Goal: Task Accomplishment & Management: Manage account settings

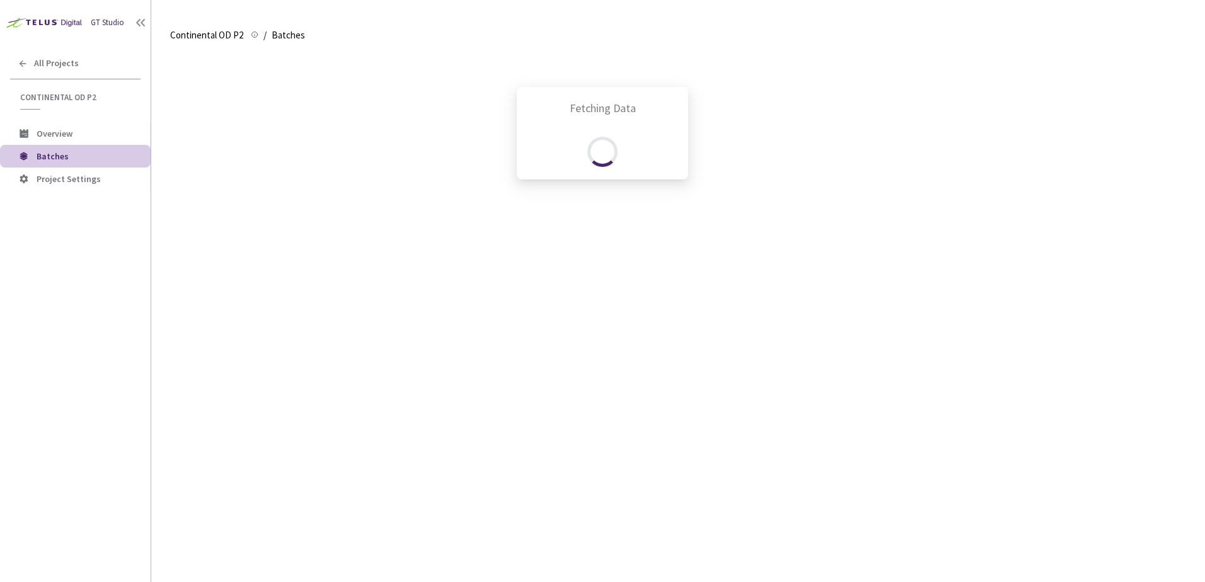
click at [74, 66] on div "Fetching Data" at bounding box center [602, 291] width 1205 height 582
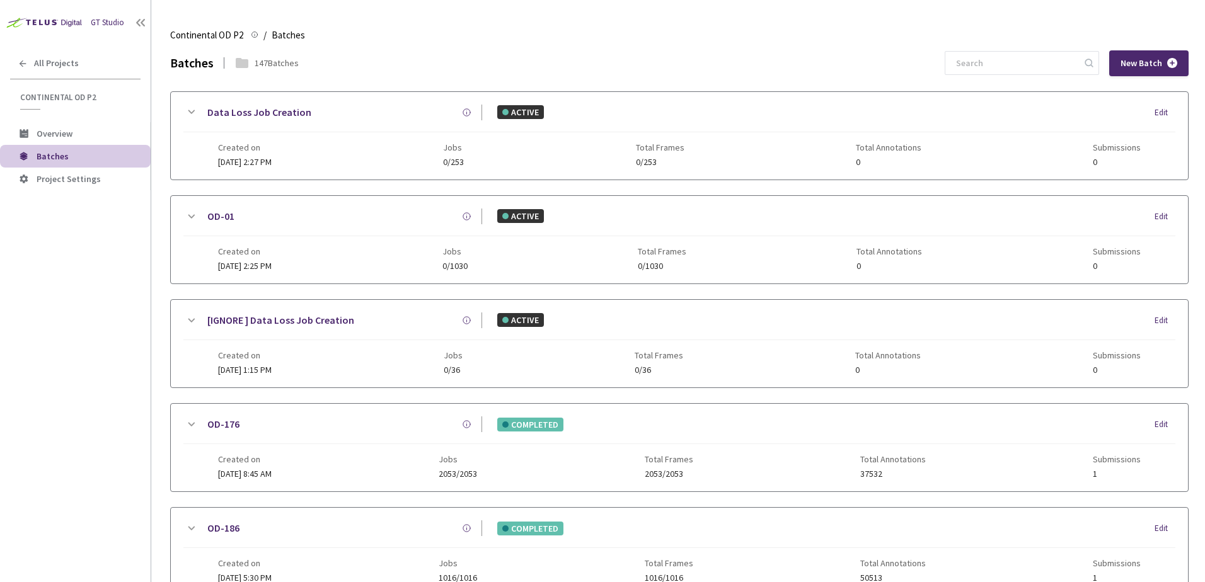
click at [74, 66] on span "All Projects" at bounding box center [56, 63] width 45 height 11
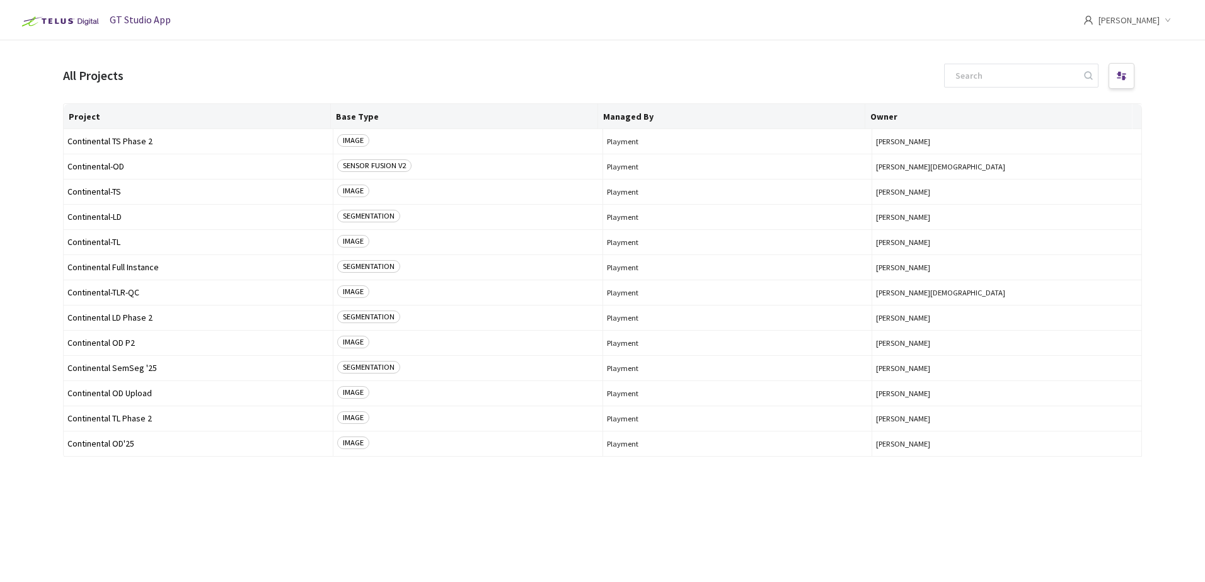
click at [1138, 21] on span "[PERSON_NAME]" at bounding box center [1128, 20] width 61 height 40
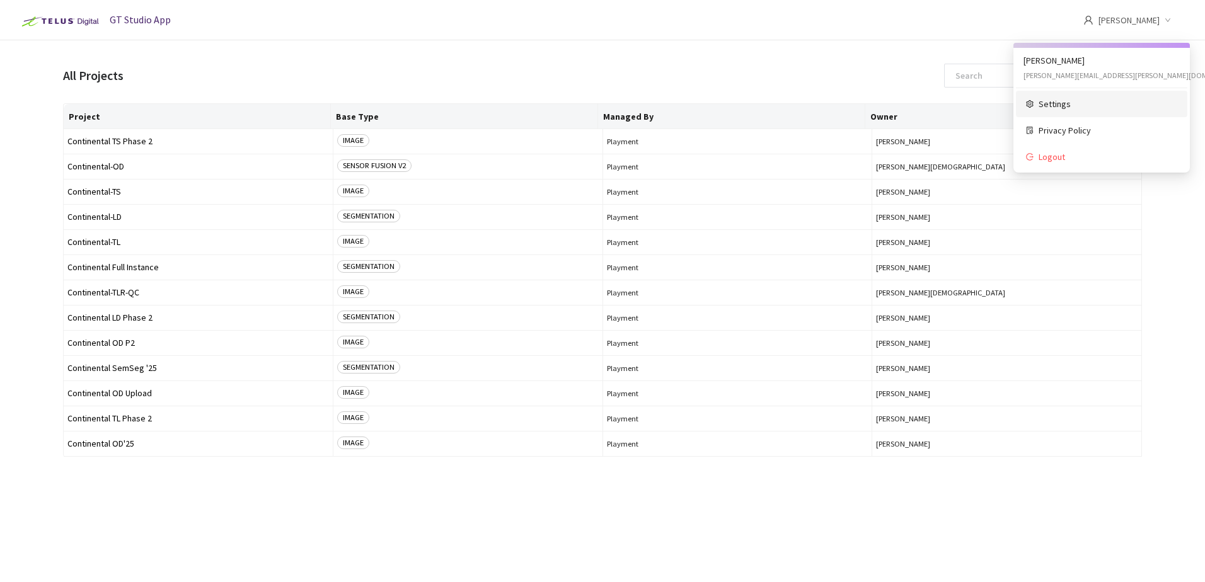
click at [1055, 107] on span "Settings" at bounding box center [1107, 104] width 139 height 14
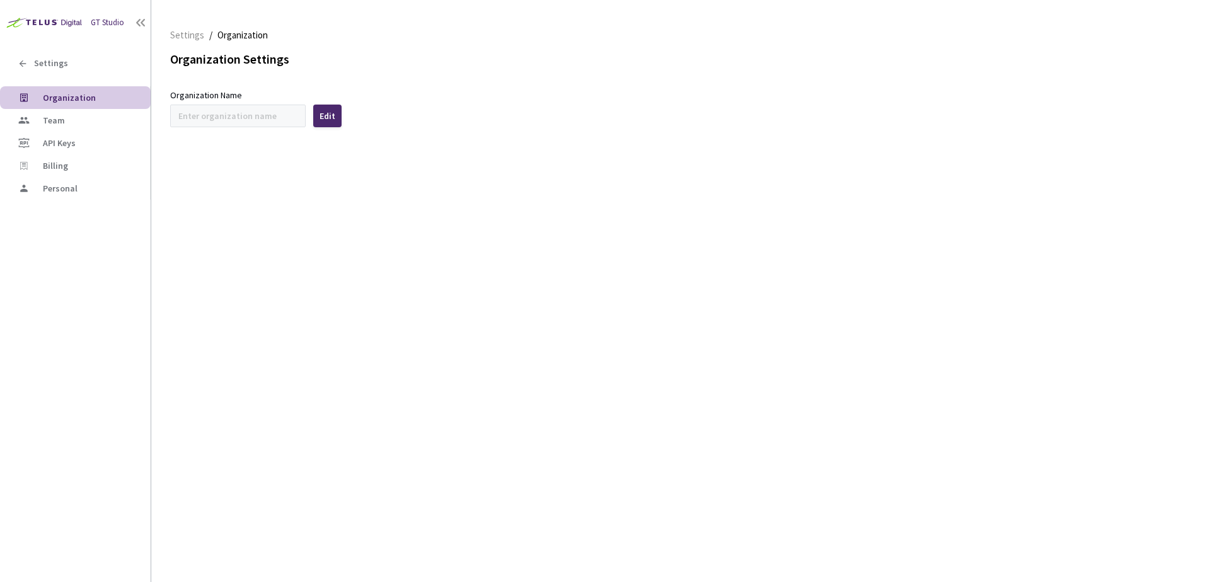
type input "Continental"
click at [69, 238] on span "Personal" at bounding box center [60, 238] width 35 height 11
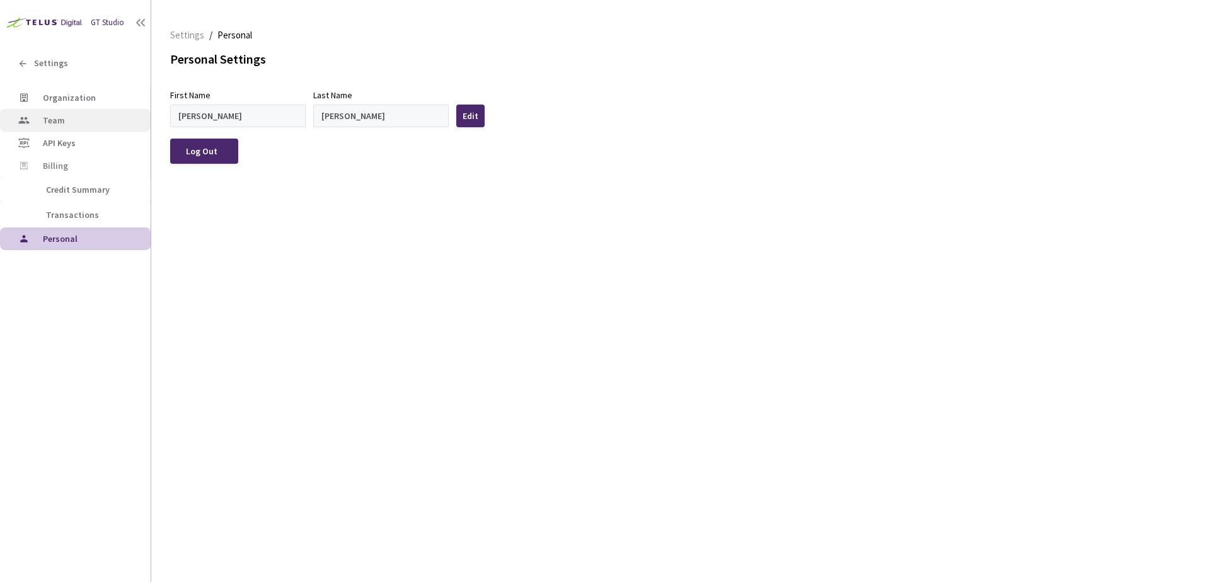
click at [66, 120] on span "Team" at bounding box center [92, 120] width 98 height 11
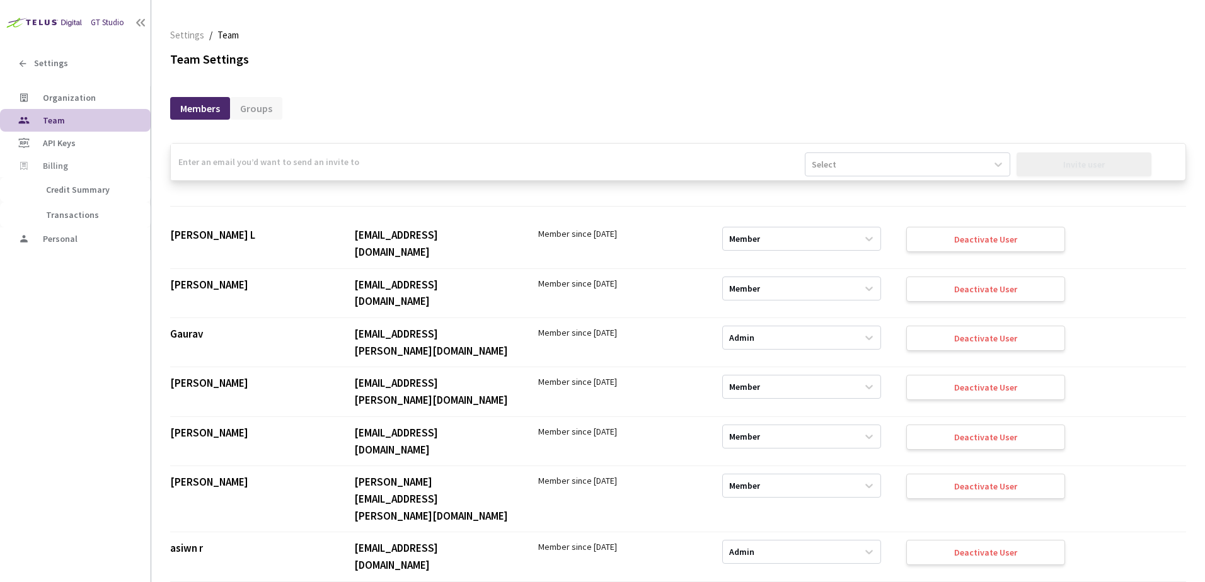
click at [272, 158] on input "email" at bounding box center [488, 162] width 634 height 37
paste input "rishabh.tigadoli@aumovio.com"
type input "rishabh.tigadoli@aumovio.com"
click at [845, 159] on div "Select" at bounding box center [895, 164] width 181 height 20
click at [827, 192] on div "Admin" at bounding box center [907, 195] width 205 height 22
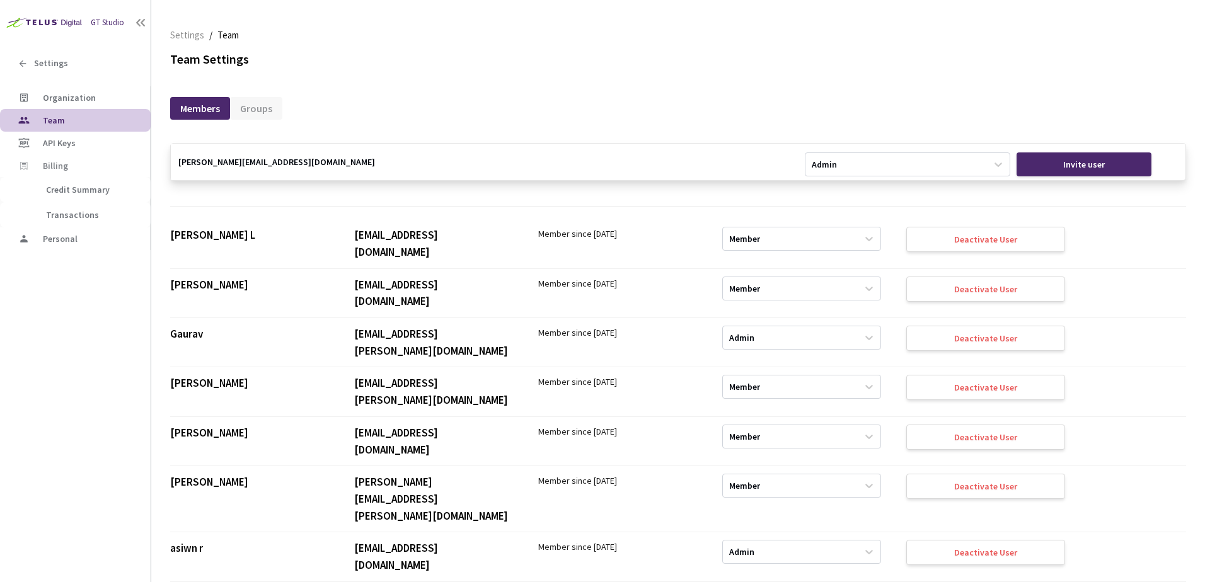
click at [726, 157] on input "rishabh.tigadoli@aumovio.com" at bounding box center [488, 162] width 634 height 37
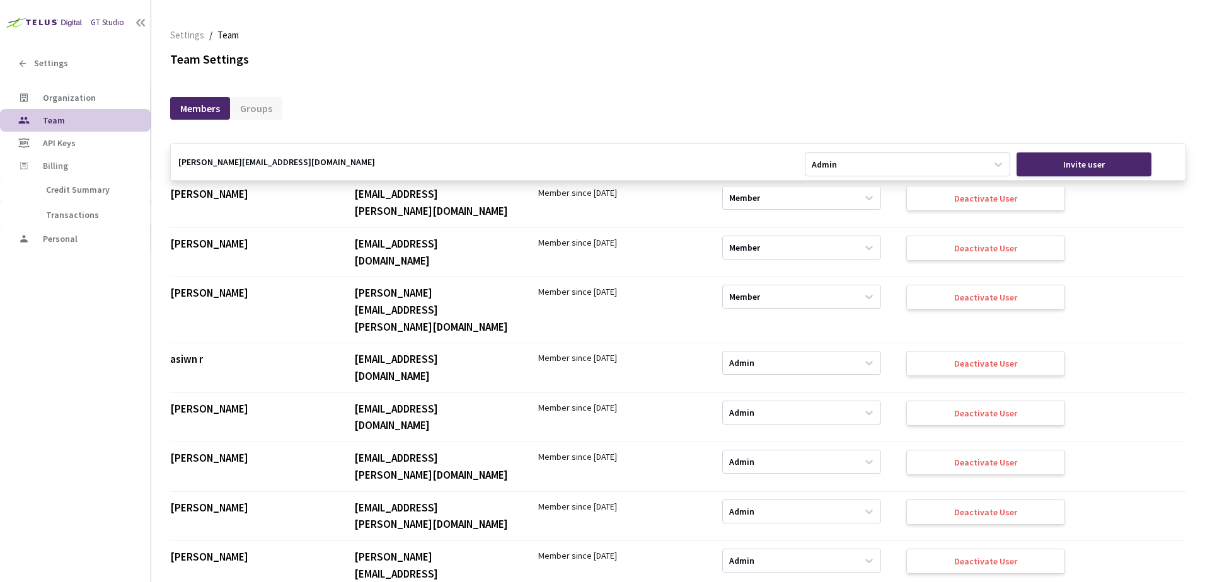
scroll to position [1449, 0]
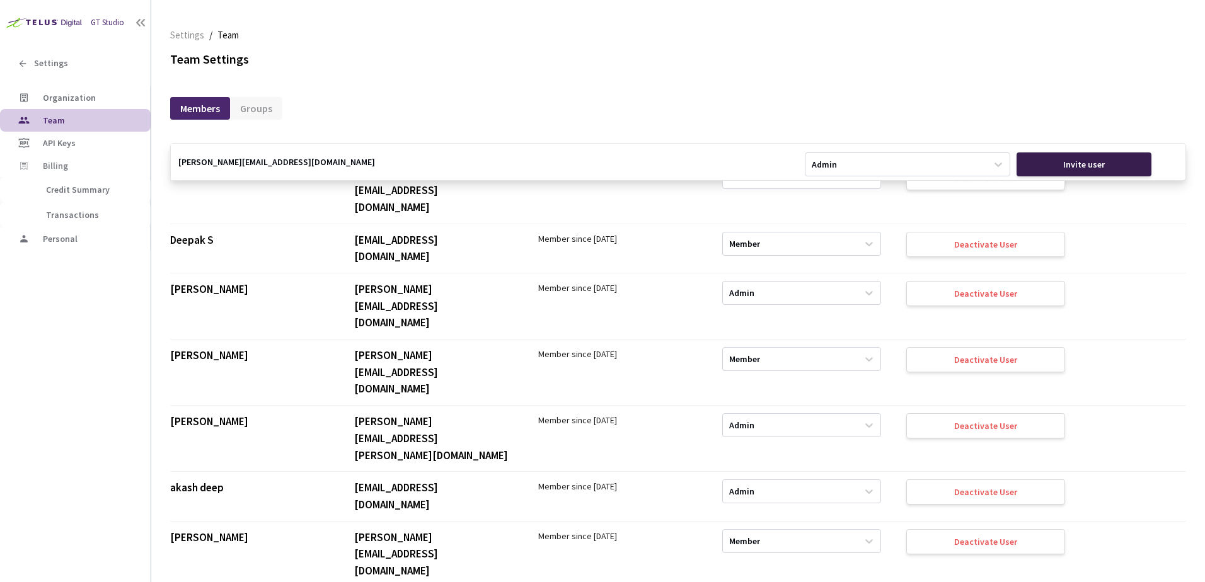
click at [1060, 163] on div "Invite user" at bounding box center [1083, 164] width 135 height 24
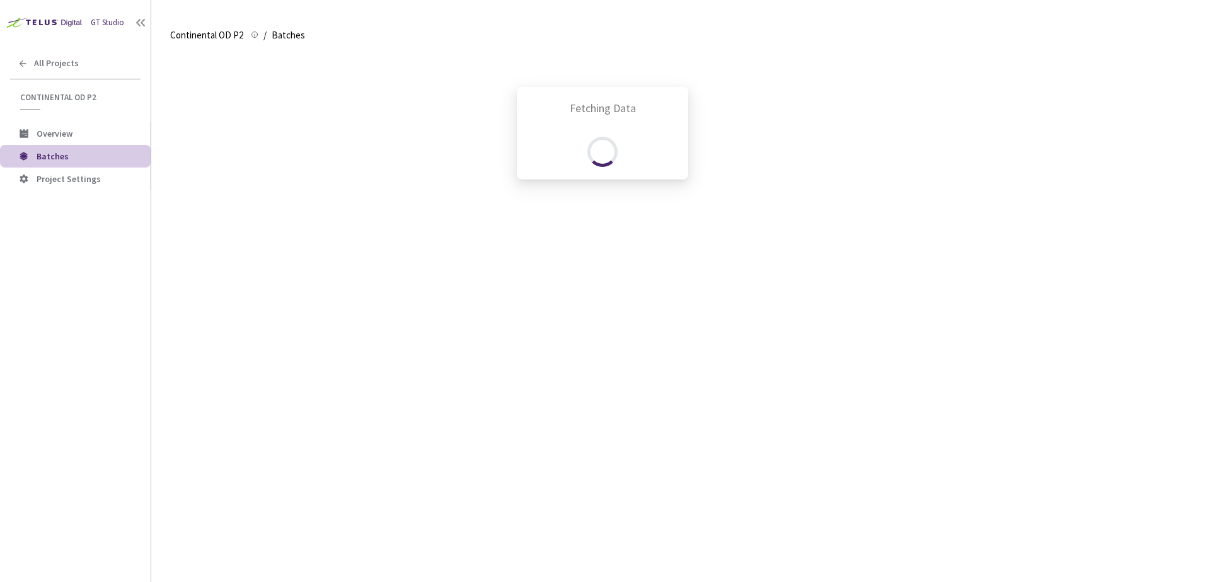
click at [64, 55] on div "Fetching Data" at bounding box center [602, 291] width 1205 height 582
click at [65, 64] on div "Fetching Data" at bounding box center [602, 291] width 1205 height 582
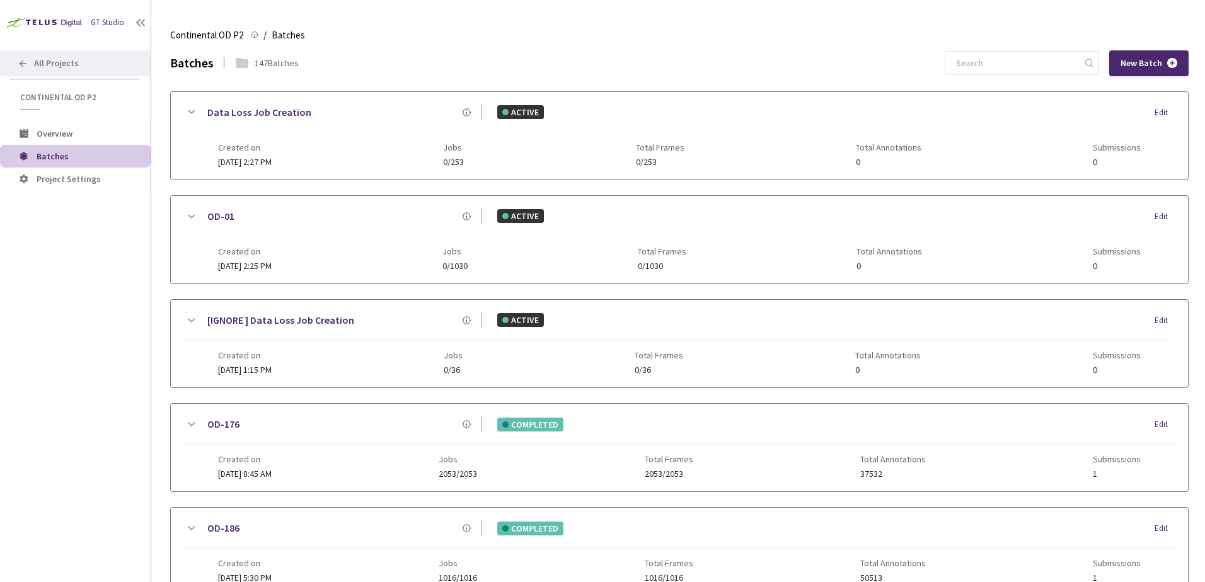
click at [67, 62] on span "All Projects" at bounding box center [56, 63] width 45 height 11
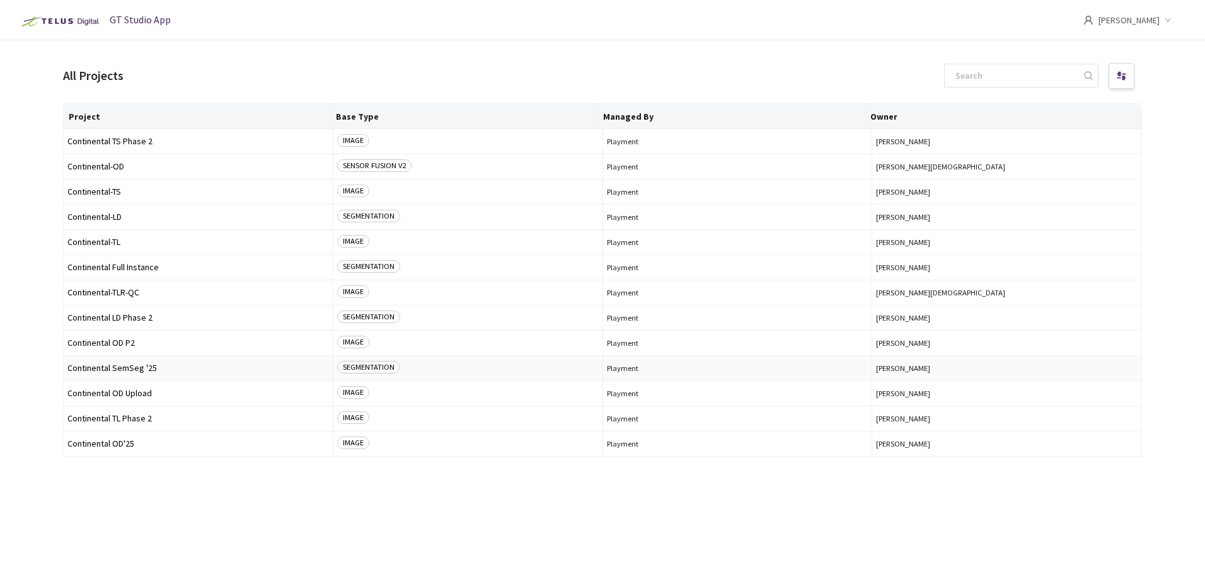
click at [156, 364] on span "Continental SemSeg '25" at bounding box center [197, 368] width 261 height 9
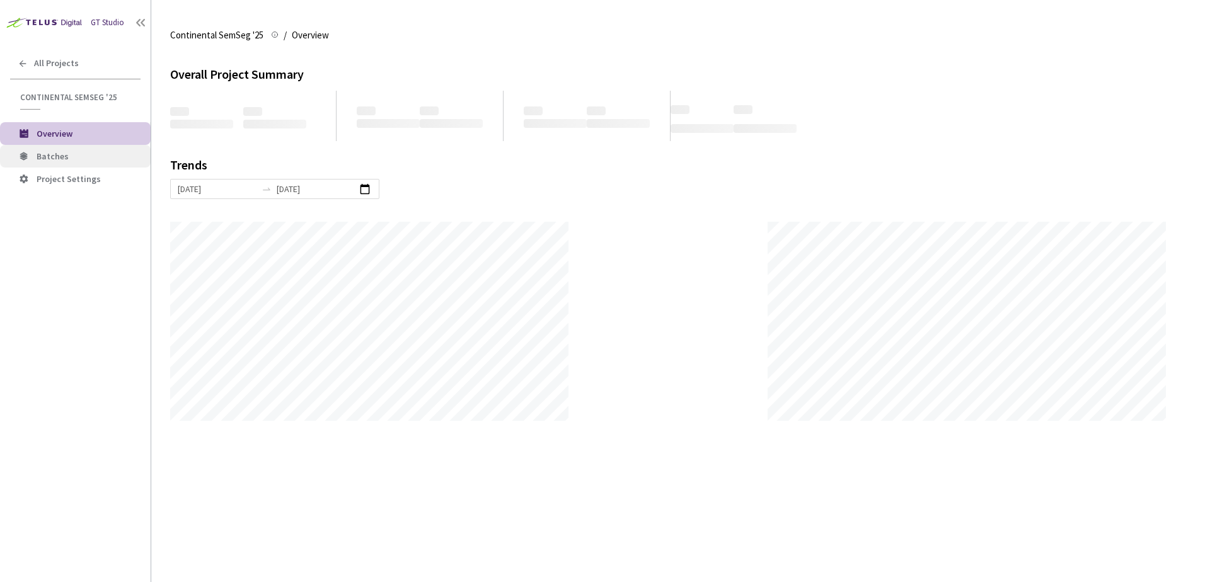
scroll to position [582, 1205]
click at [91, 162] on li "Batches" at bounding box center [75, 156] width 151 height 23
